Goal: Information Seeking & Learning: Understand process/instructions

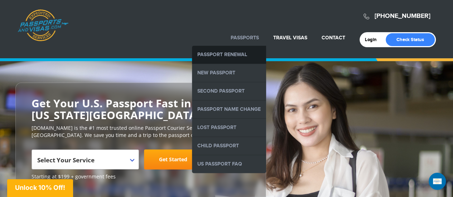
click at [237, 50] on link "Passport Renewal" at bounding box center [229, 55] width 74 height 18
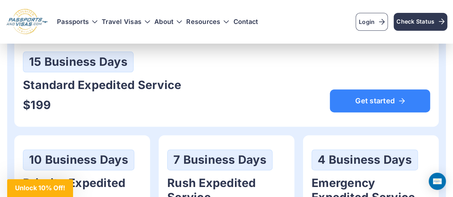
scroll to position [418, 0]
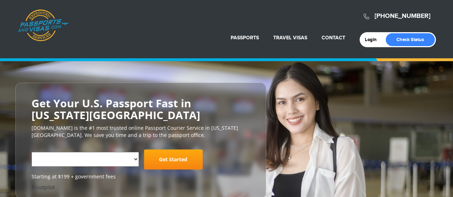
select select "**********"
